Goal: Transaction & Acquisition: Purchase product/service

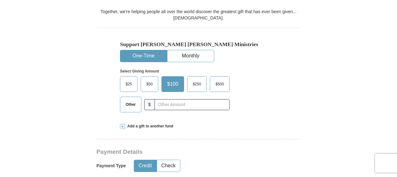
scroll to position [173, 0]
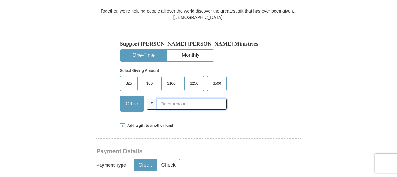
click at [185, 105] on input "text" at bounding box center [192, 104] width 70 height 11
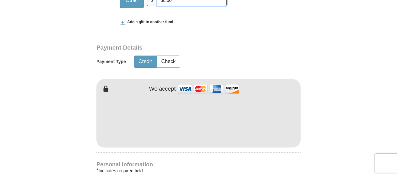
scroll to position [277, 0]
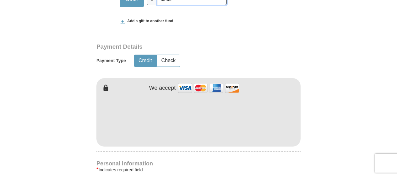
type input "30.00"
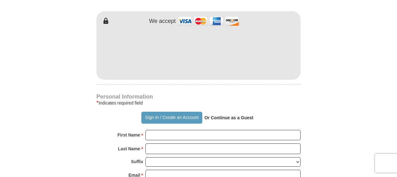
scroll to position [346, 0]
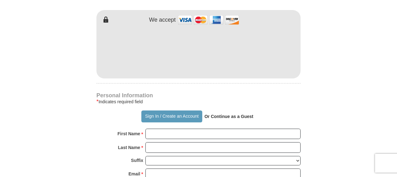
click at [229, 111] on p "Or Continue as a Guest" at bounding box center [228, 116] width 53 height 11
click at [229, 116] on strong "Or Continue as a Guest" at bounding box center [229, 116] width 49 height 5
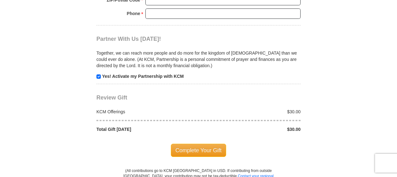
scroll to position [601, 0]
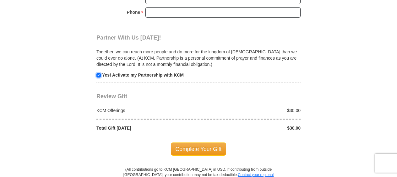
click at [100, 73] on input "checkbox" at bounding box center [98, 75] width 4 height 4
checkbox input "false"
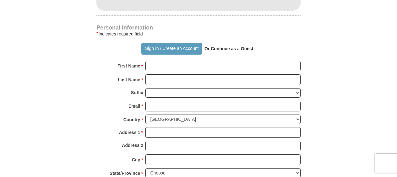
scroll to position [424, 0]
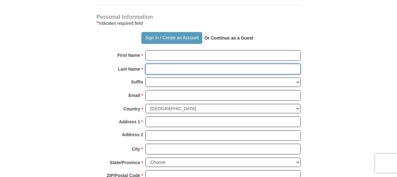
click at [195, 66] on input "Last Name *" at bounding box center [222, 69] width 155 height 11
type input "Kinyungu"
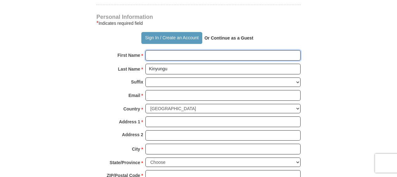
type input "[PERSON_NAME]"
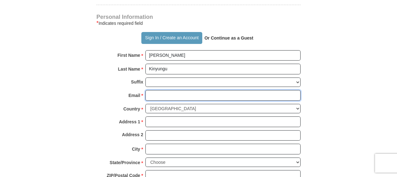
type input "[EMAIL_ADDRESS][DOMAIN_NAME]"
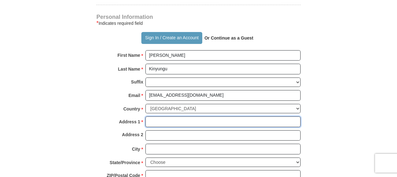
type input "[STREET_ADDRESS]"
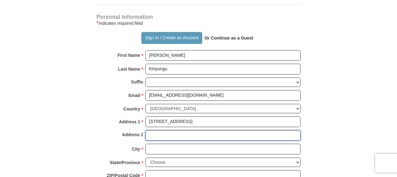
type input "Apt 111"
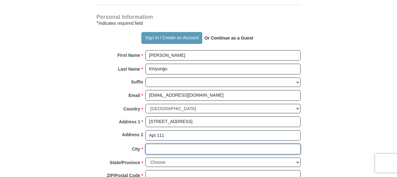
type input "[GEOGRAPHIC_DATA]"
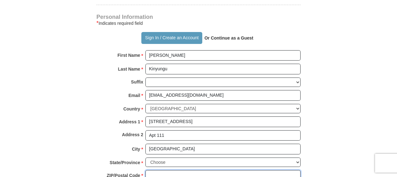
type input "33705"
type input "7273423850"
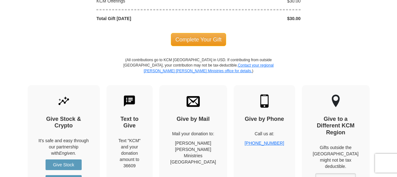
scroll to position [709, 0]
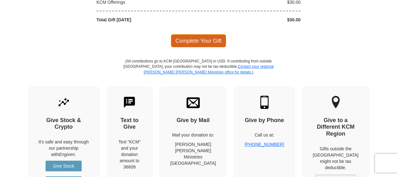
click at [189, 39] on span "Complete Your Gift" at bounding box center [199, 40] width 56 height 13
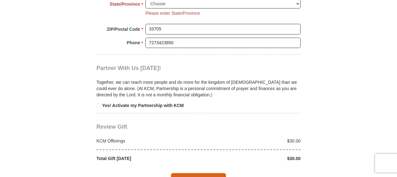
scroll to position [572, 0]
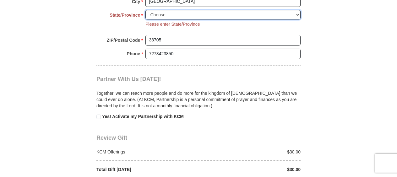
click at [242, 10] on select "Choose [US_STATE] [US_STATE] [US_STATE] [US_STATE] [US_STATE] Armed Forces Amer…" at bounding box center [222, 15] width 155 height 10
select select "FL"
click at [145, 10] on select "Choose [US_STATE] [US_STATE] [US_STATE] [US_STATE] [US_STATE] Armed Forces Amer…" at bounding box center [222, 15] width 155 height 10
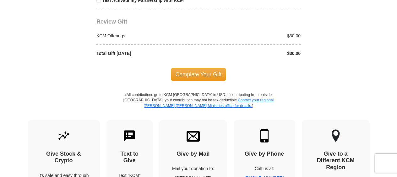
scroll to position [714, 0]
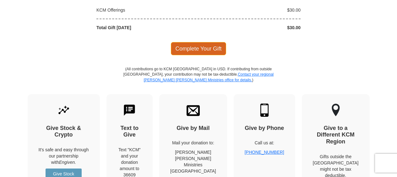
click at [215, 44] on span "Complete Your Gift" at bounding box center [199, 48] width 56 height 13
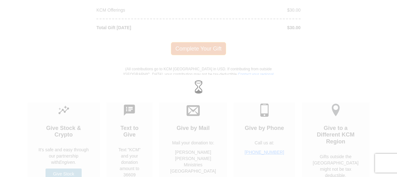
scroll to position [702, 0]
